Goal: Task Accomplishment & Management: Complete application form

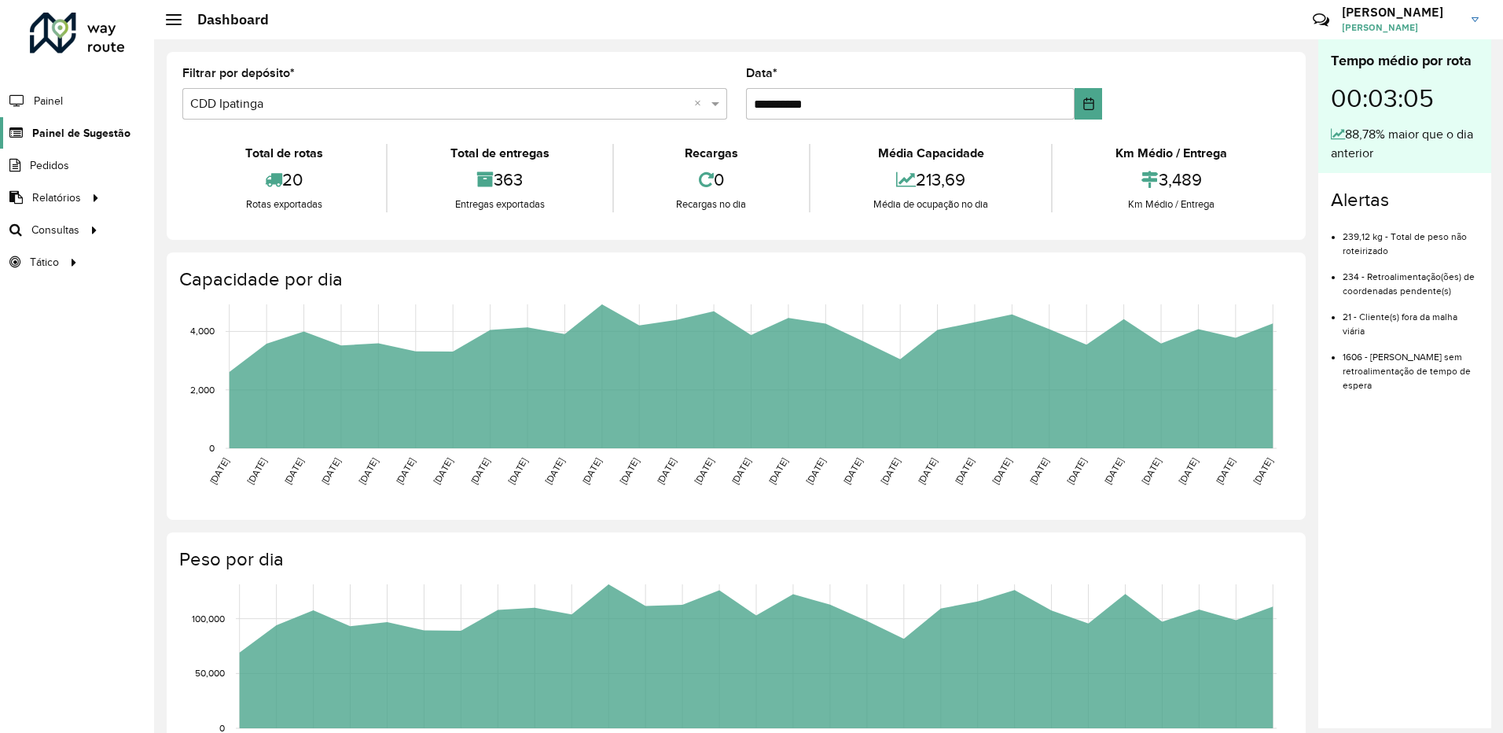
click at [62, 127] on span "Painel de Sugestão" at bounding box center [81, 133] width 98 height 17
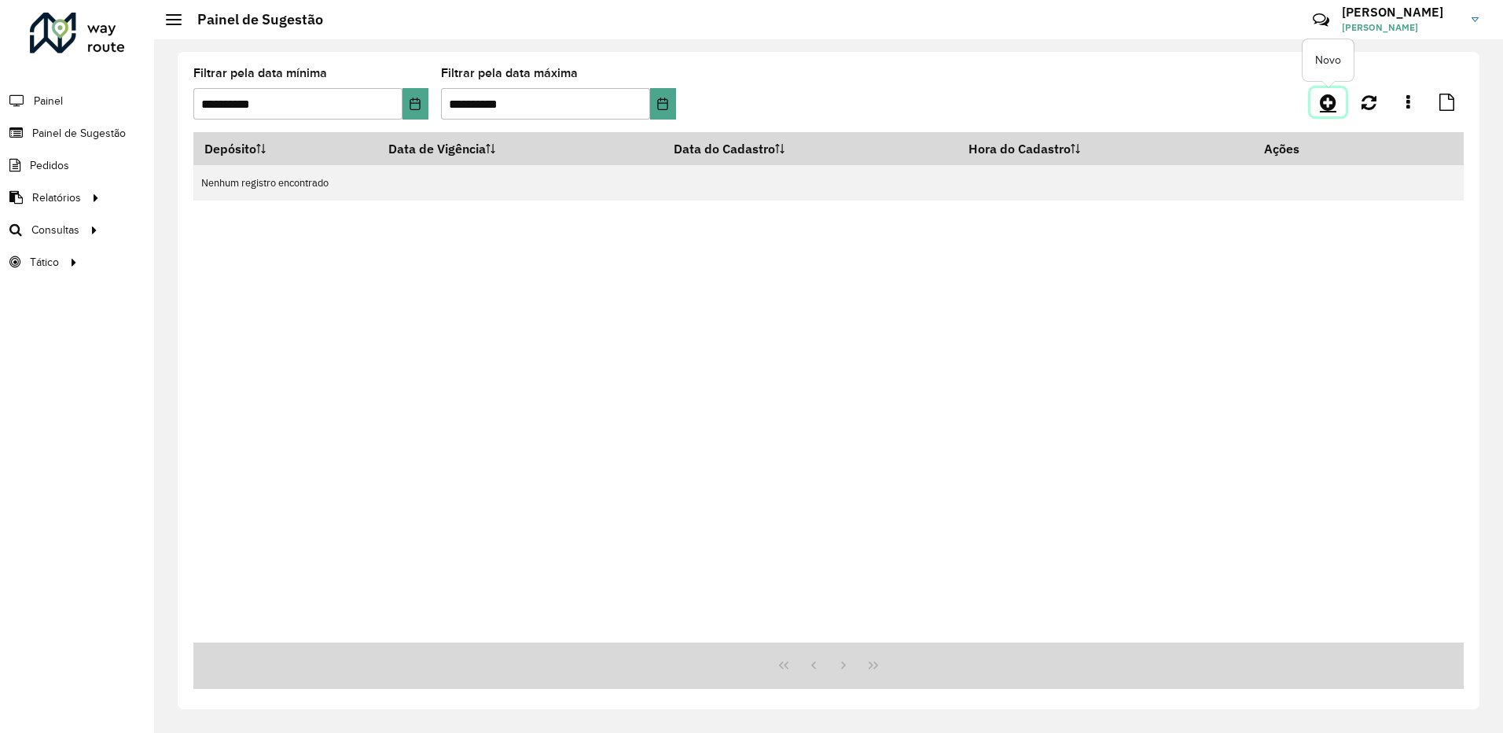
click at [1333, 109] on icon at bounding box center [1328, 102] width 17 height 19
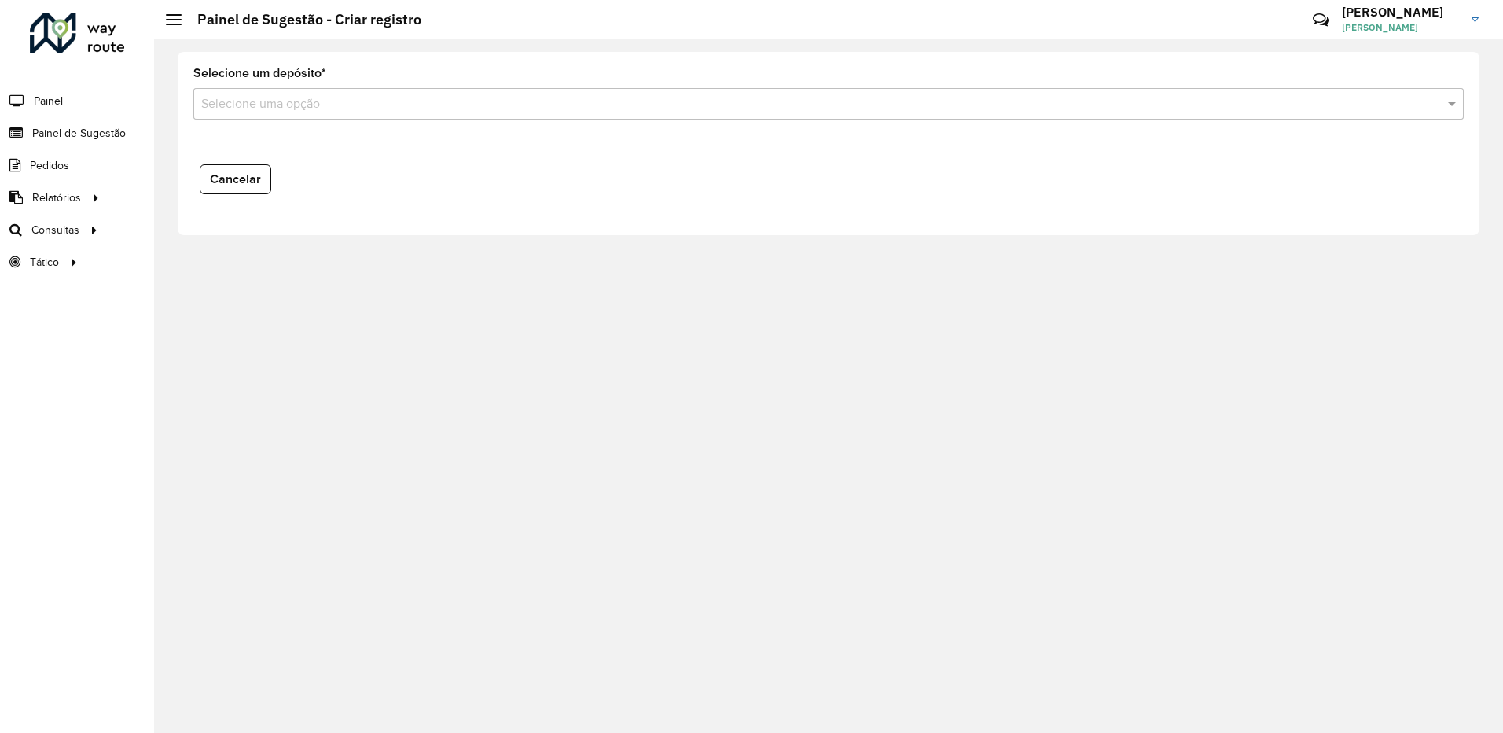
click at [537, 112] on input "text" at bounding box center [812, 104] width 1223 height 19
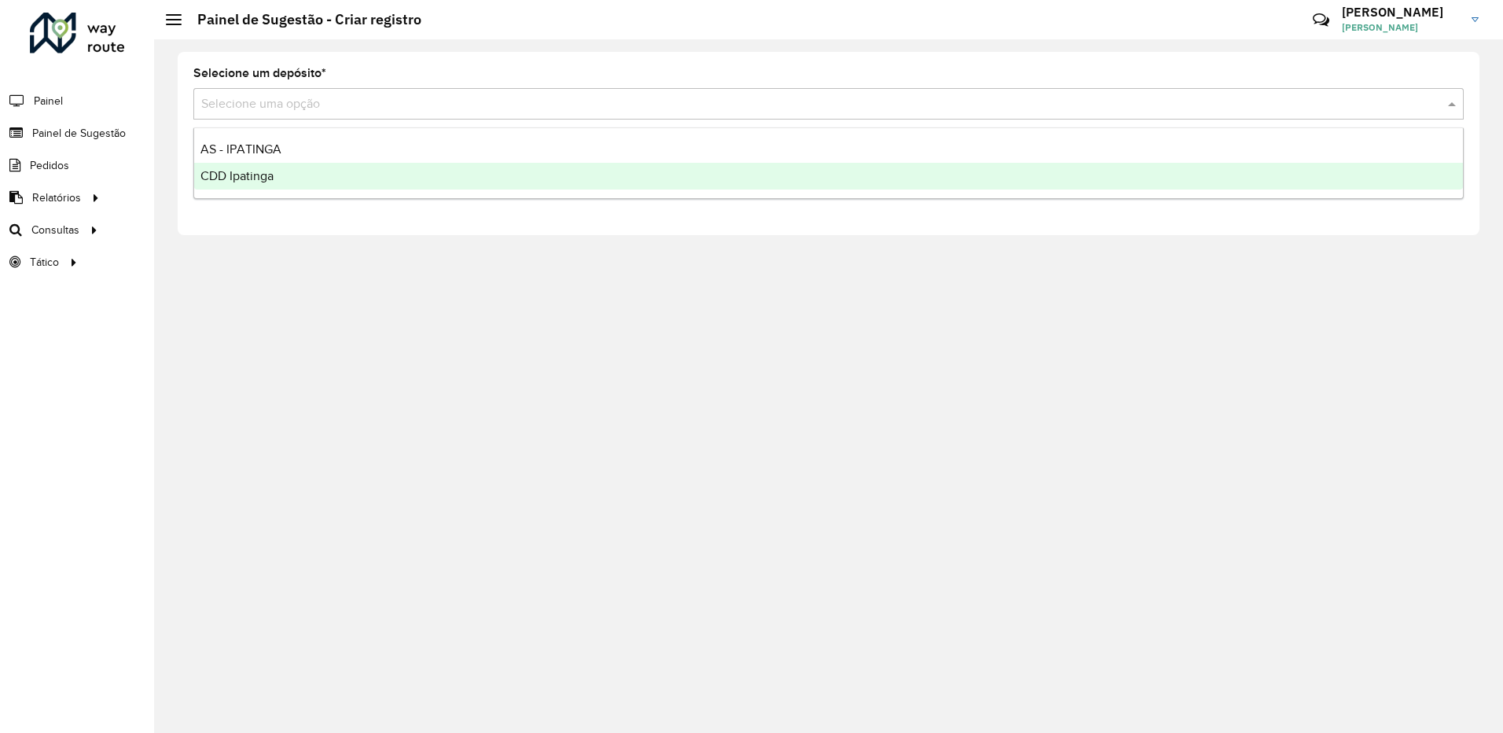
click at [375, 185] on div "CDD Ipatinga" at bounding box center [828, 176] width 1269 height 27
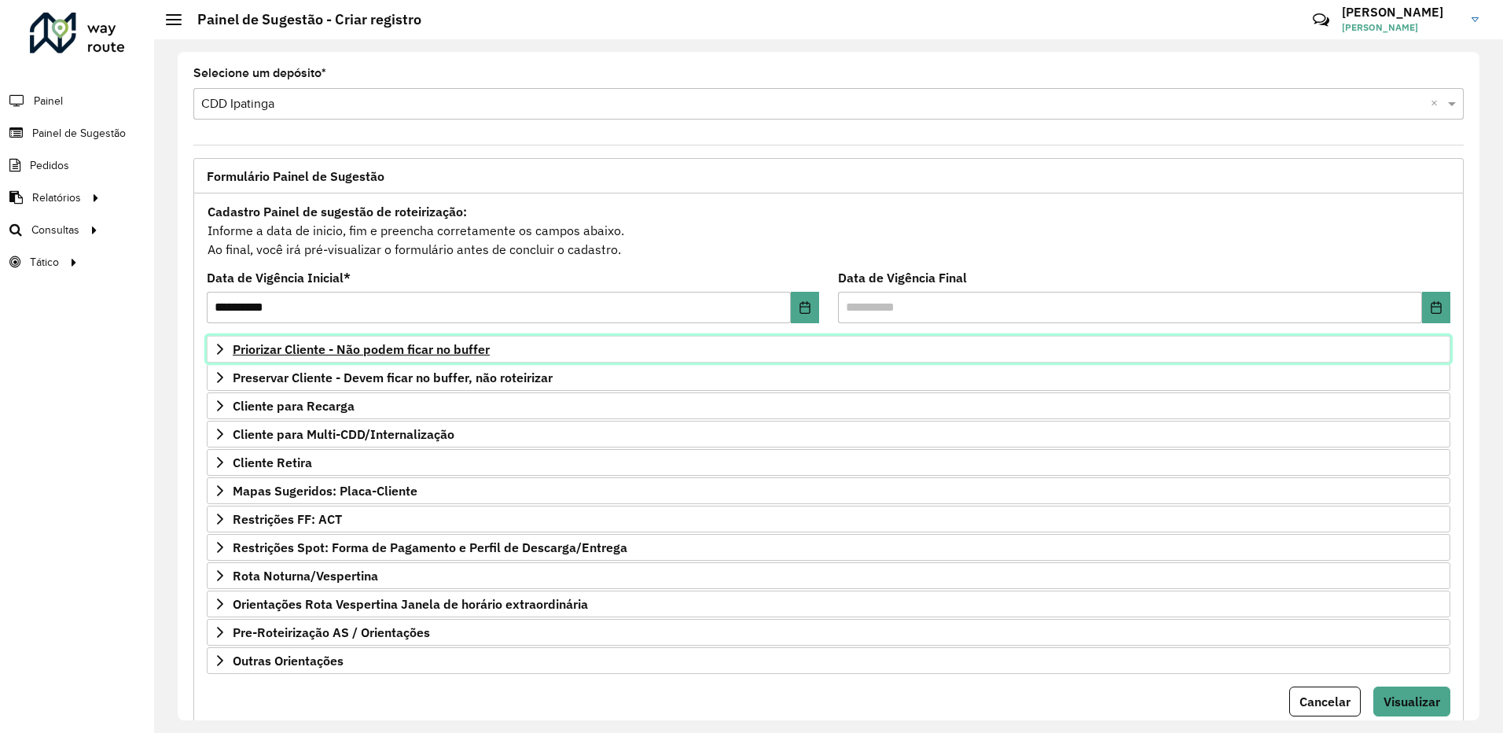
click at [510, 351] on link "Priorizar Cliente - Não podem ficar no buffer" at bounding box center [829, 349] width 1244 height 27
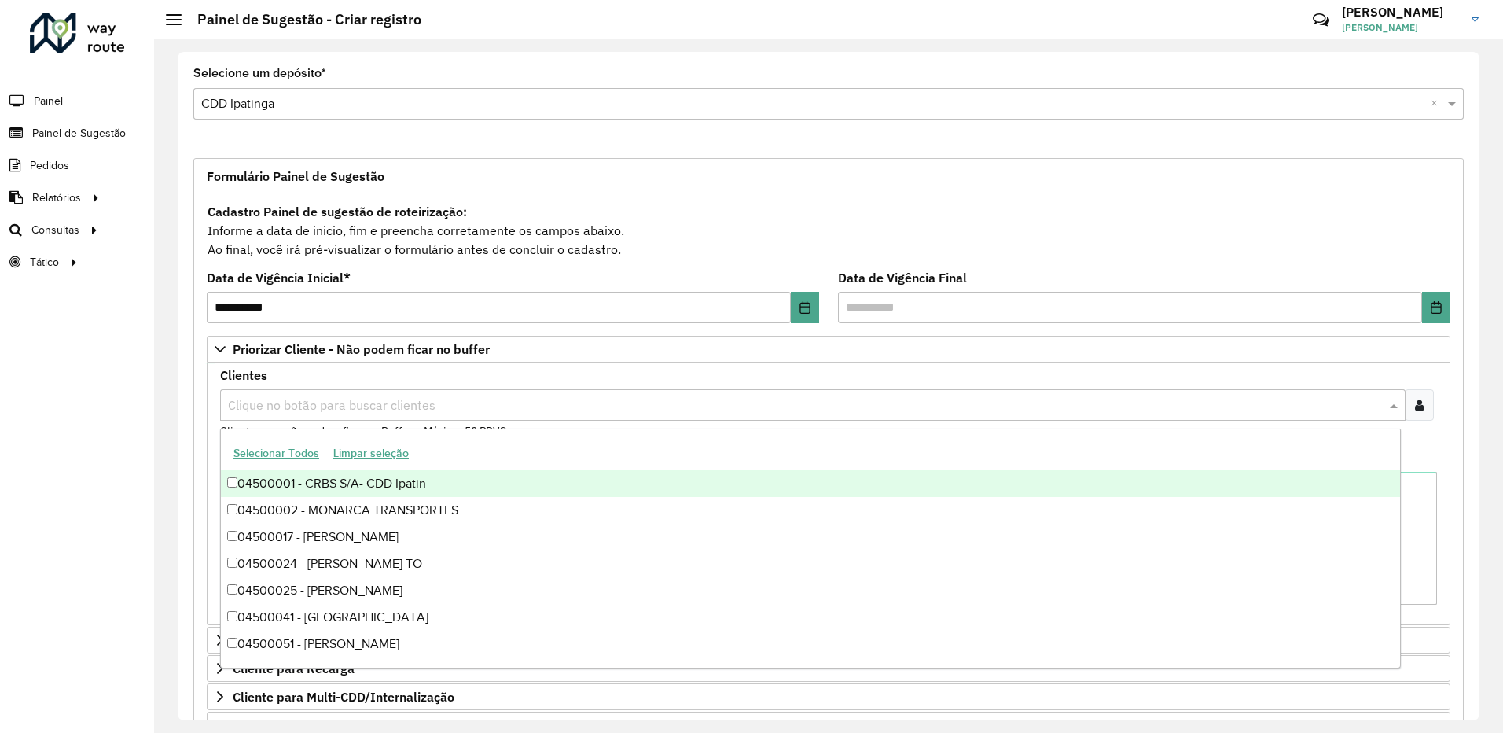
click at [436, 399] on input "text" at bounding box center [805, 405] width 1162 height 19
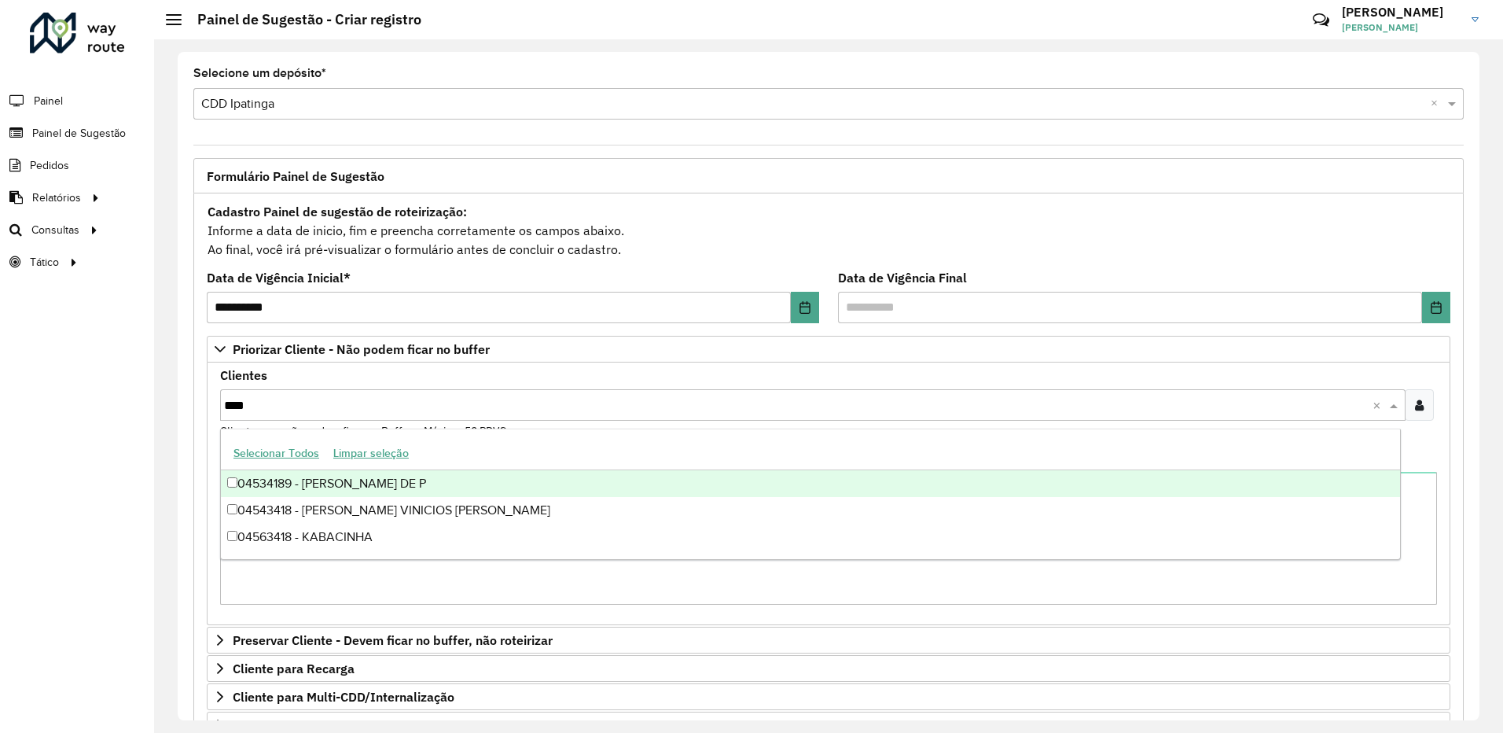
type input "*****"
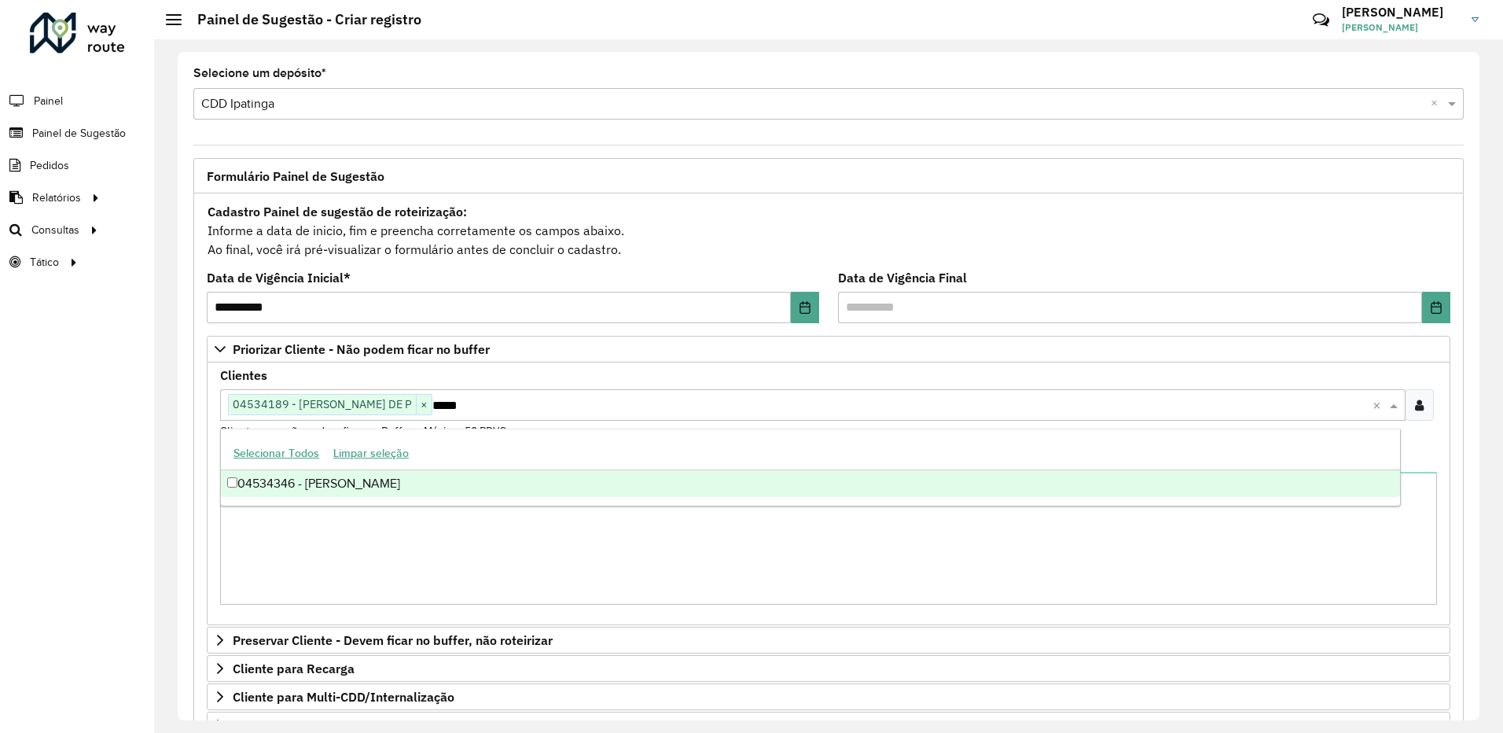
click at [448, 485] on div "04534346 - [PERSON_NAME]" at bounding box center [810, 483] width 1179 height 27
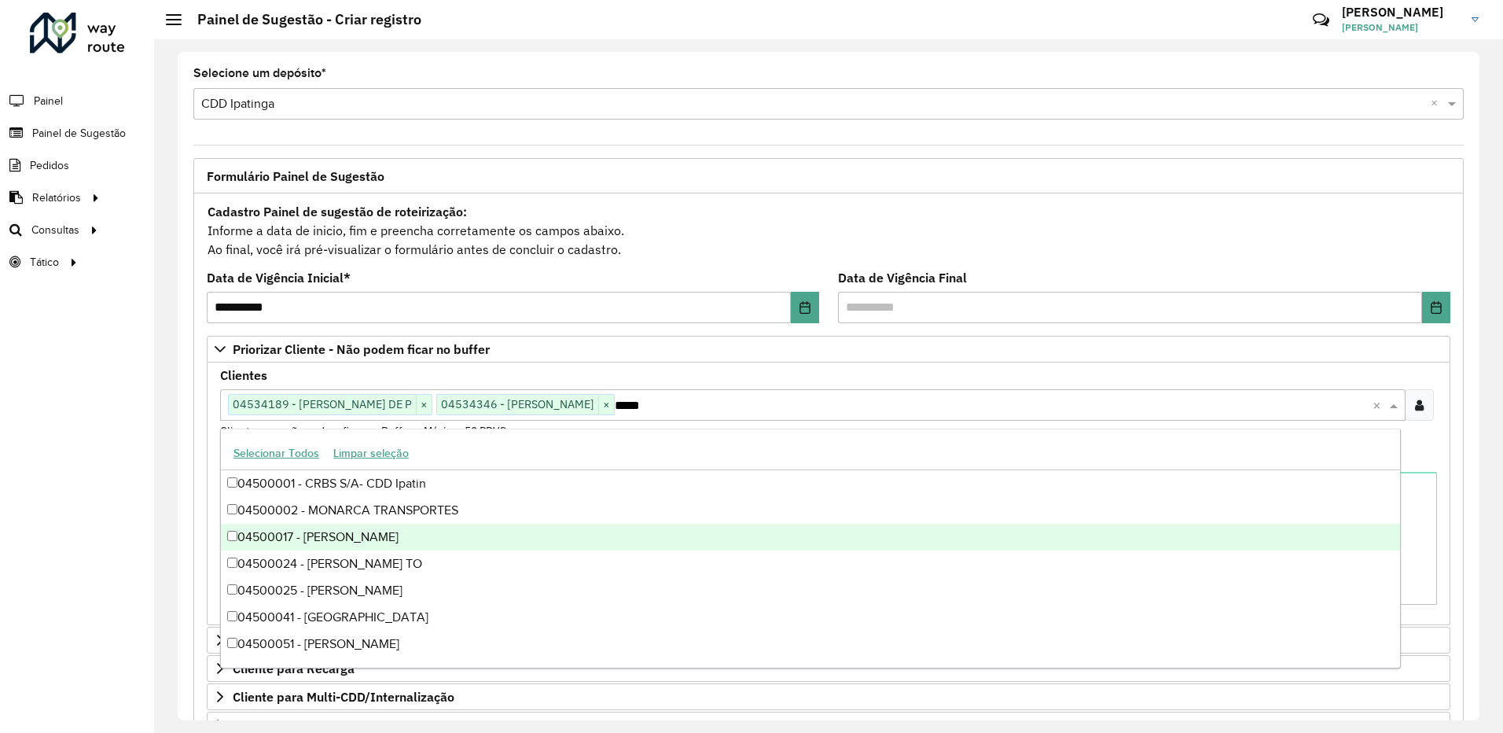
click at [1448, 499] on div "**********" at bounding box center [828, 596] width 1271 height 806
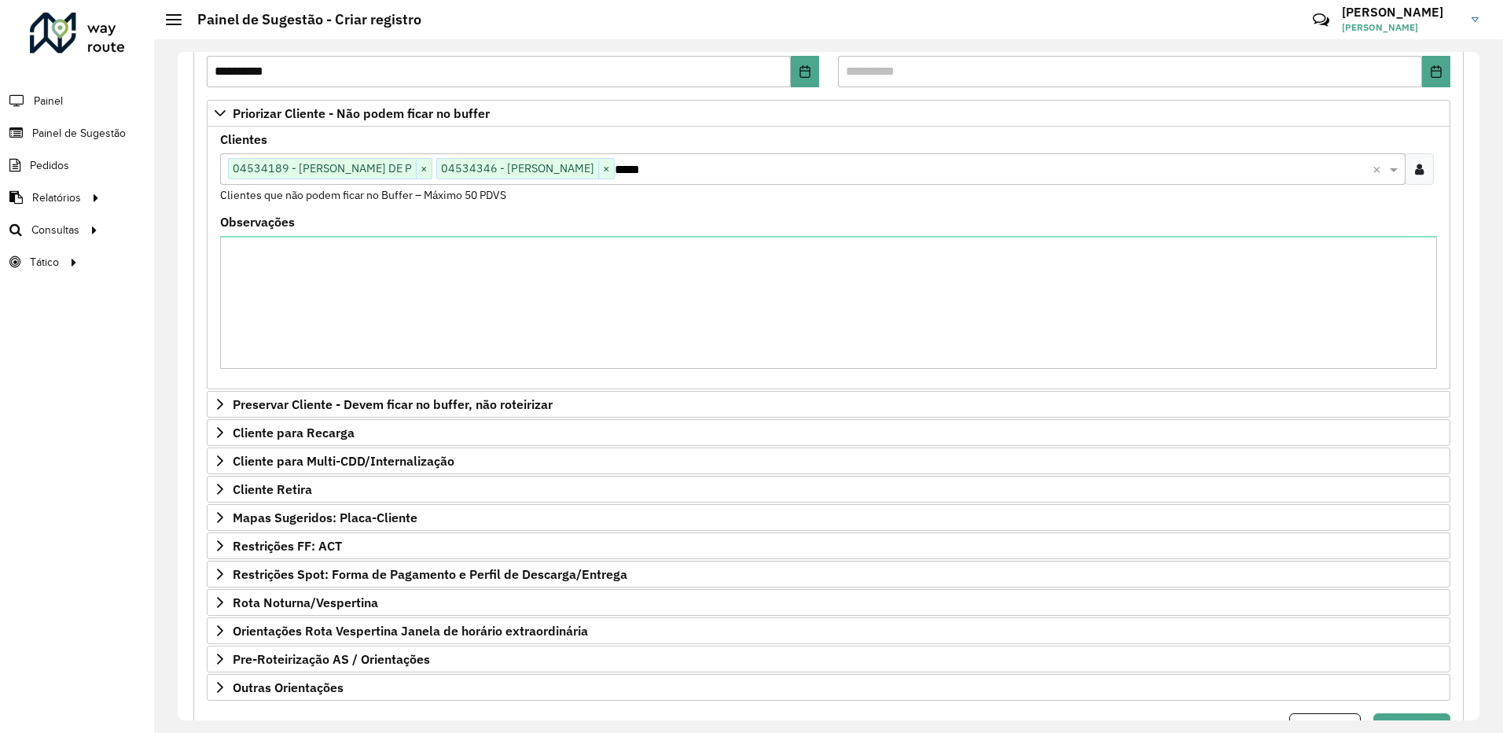
scroll to position [314, 0]
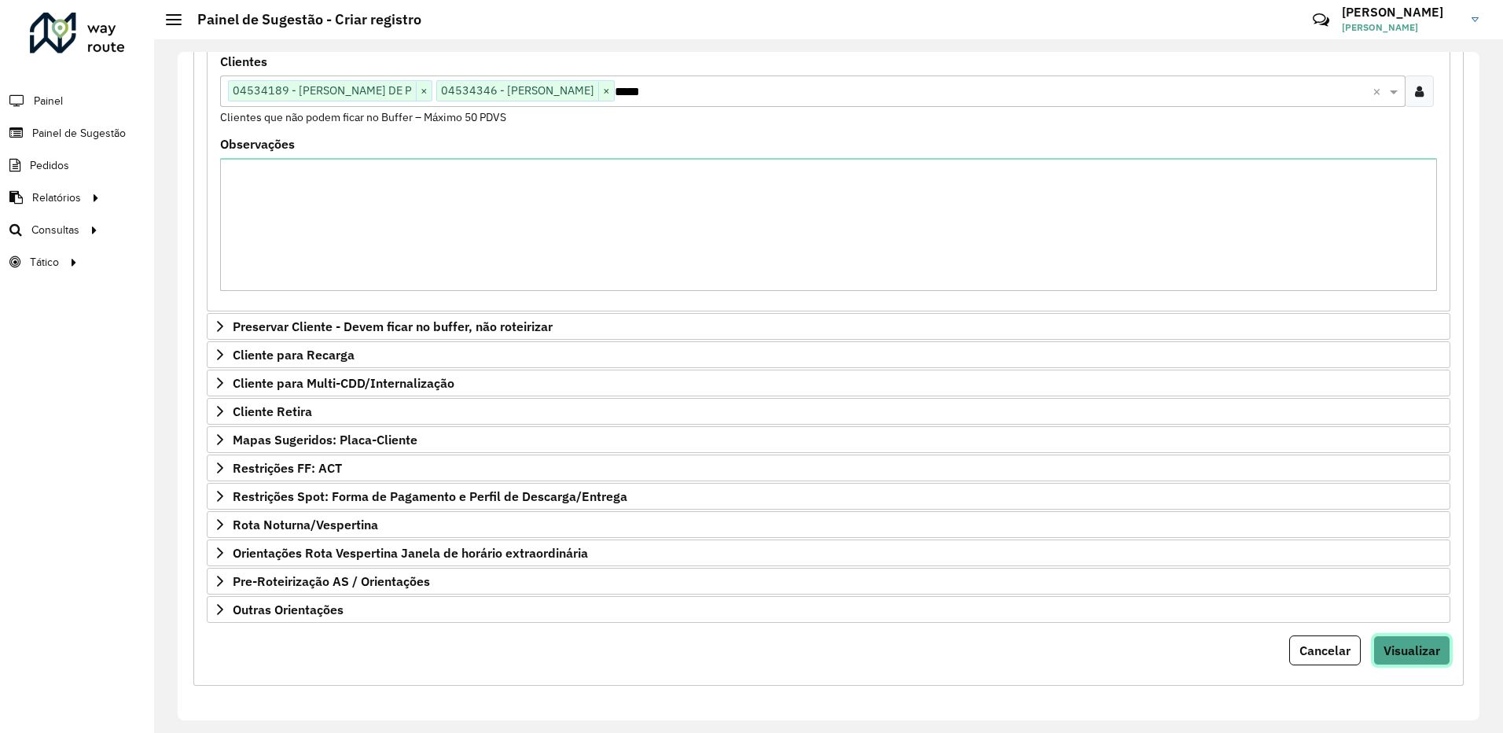
click at [1437, 658] on button "Visualizar" at bounding box center [1412, 650] width 77 height 30
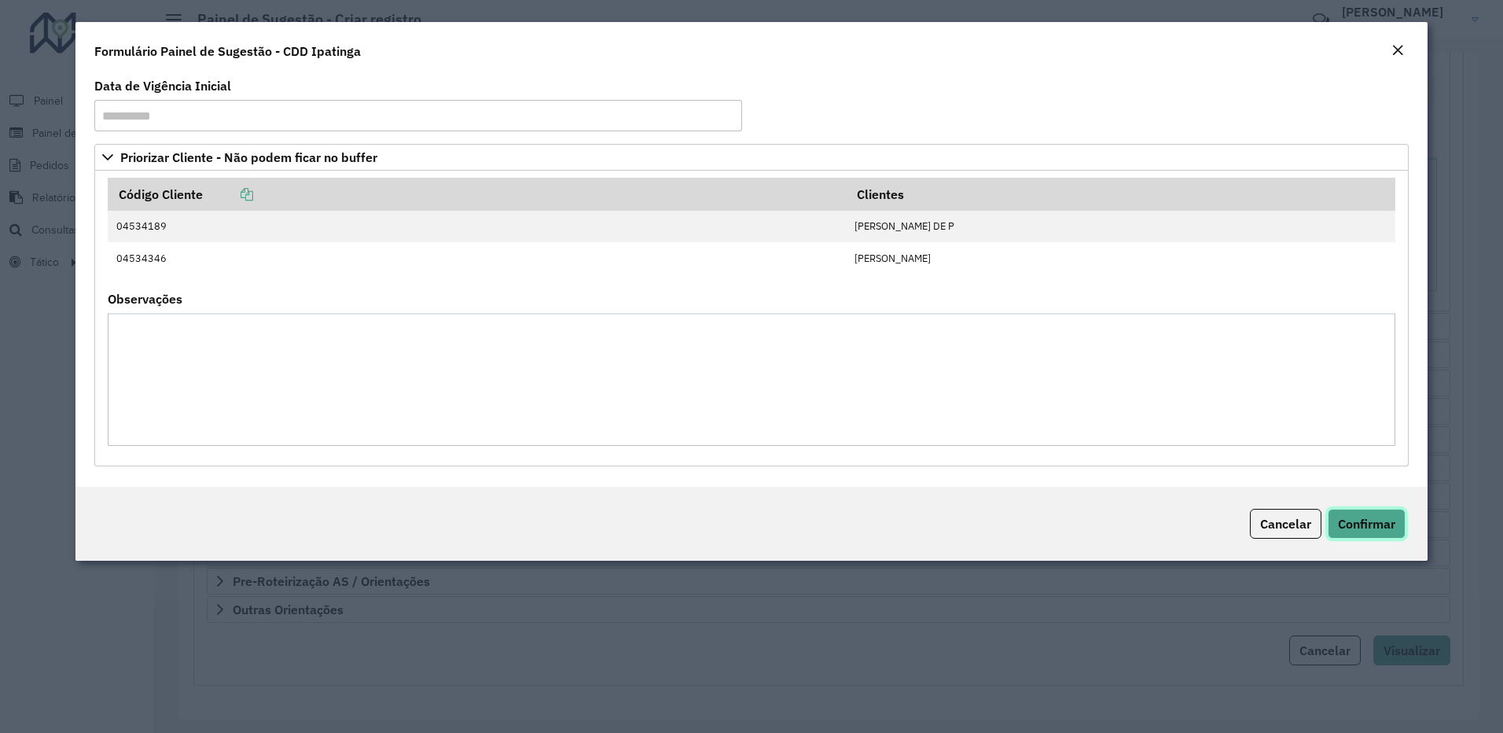
click at [1387, 532] on button "Confirmar" at bounding box center [1367, 524] width 78 height 30
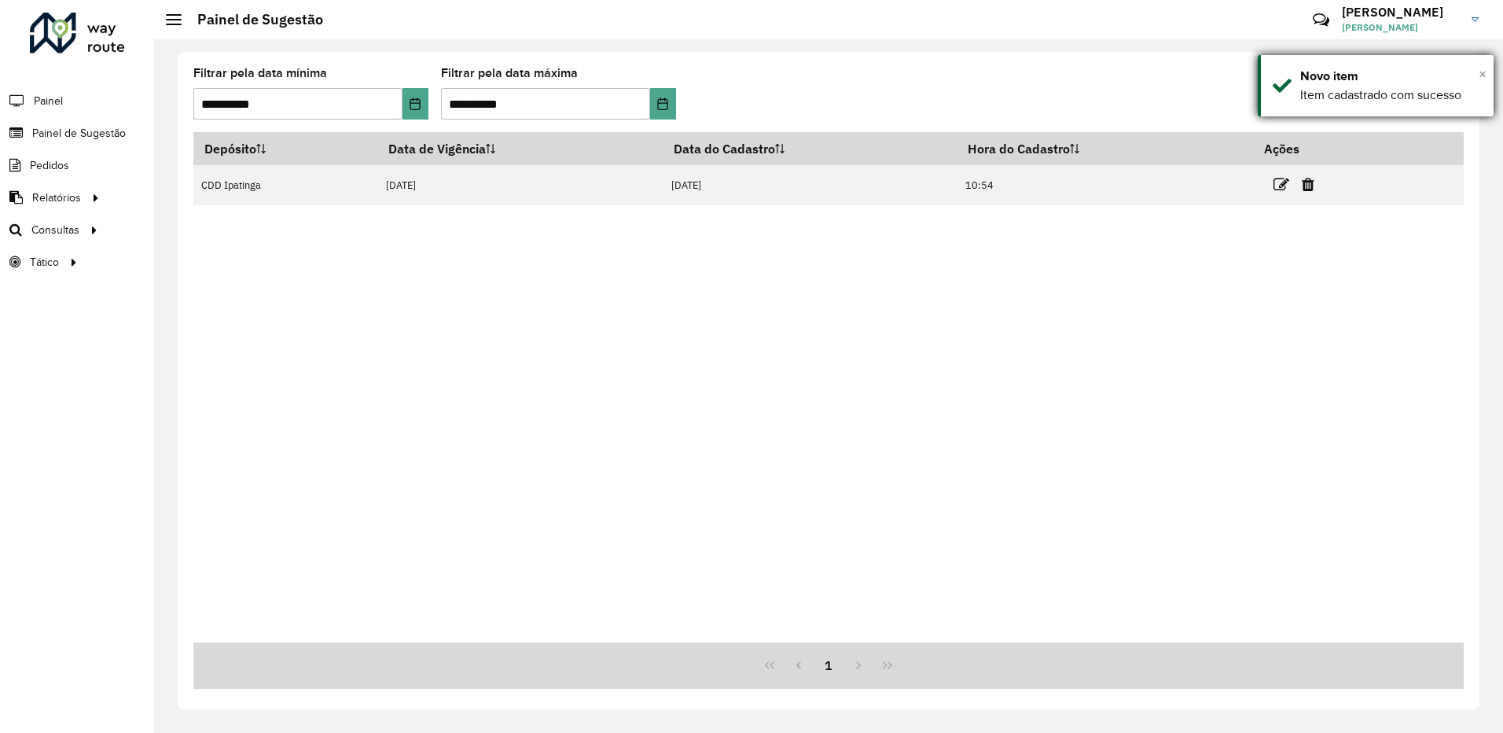
click at [1481, 74] on span "×" at bounding box center [1483, 73] width 8 height 17
